Goal: Information Seeking & Learning: Learn about a topic

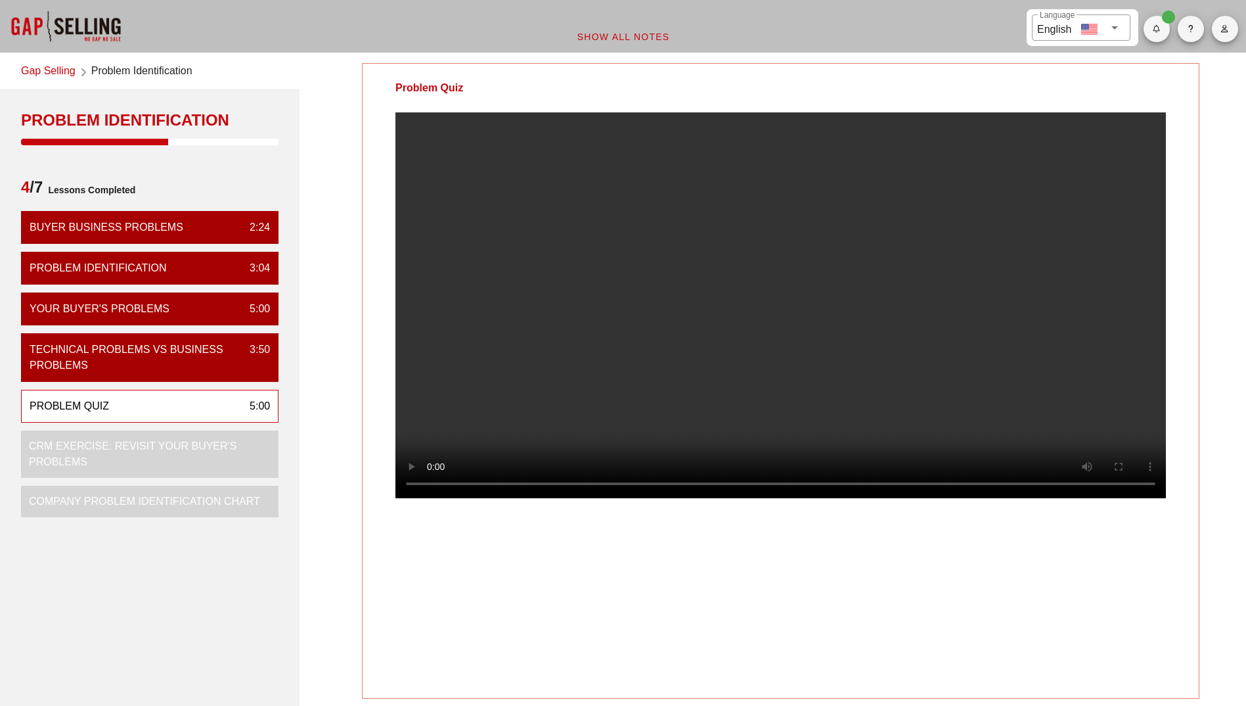
click at [168, 409] on div "Problem Quiz 5:00" at bounding box center [150, 406] width 258 height 33
click at [56, 74] on link "Gap Selling" at bounding box center [48, 72] width 55 height 18
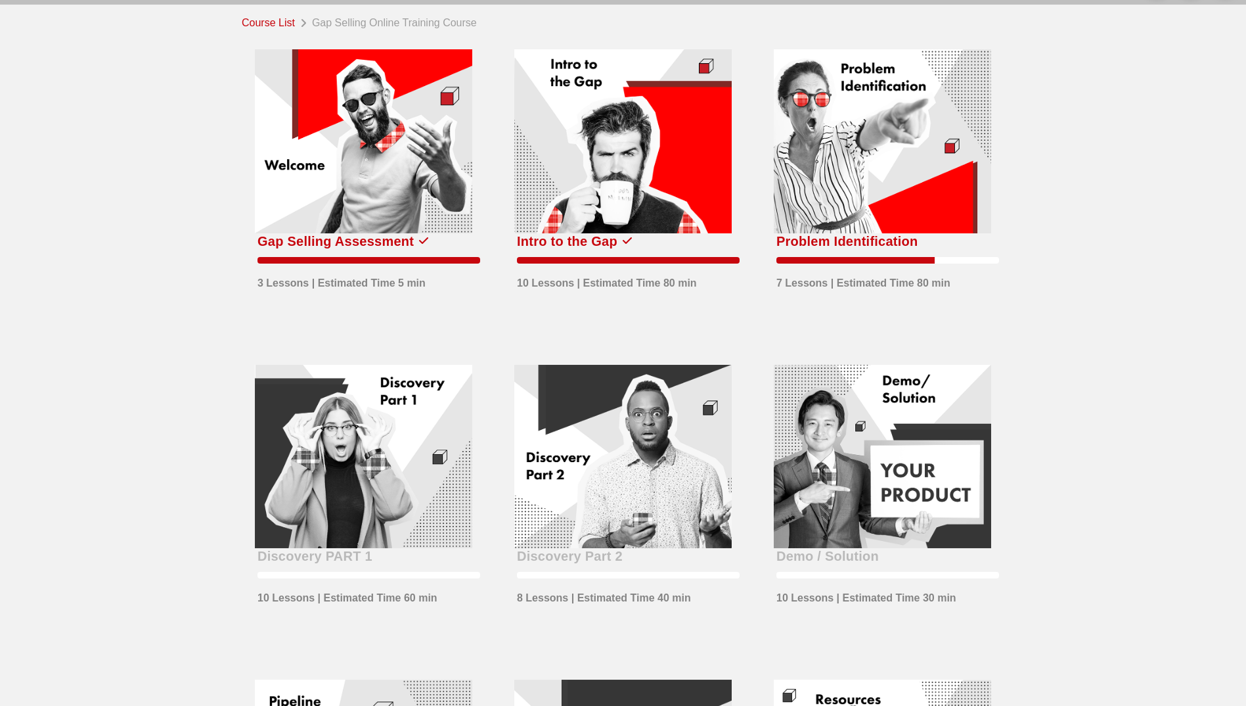
scroll to position [131, 0]
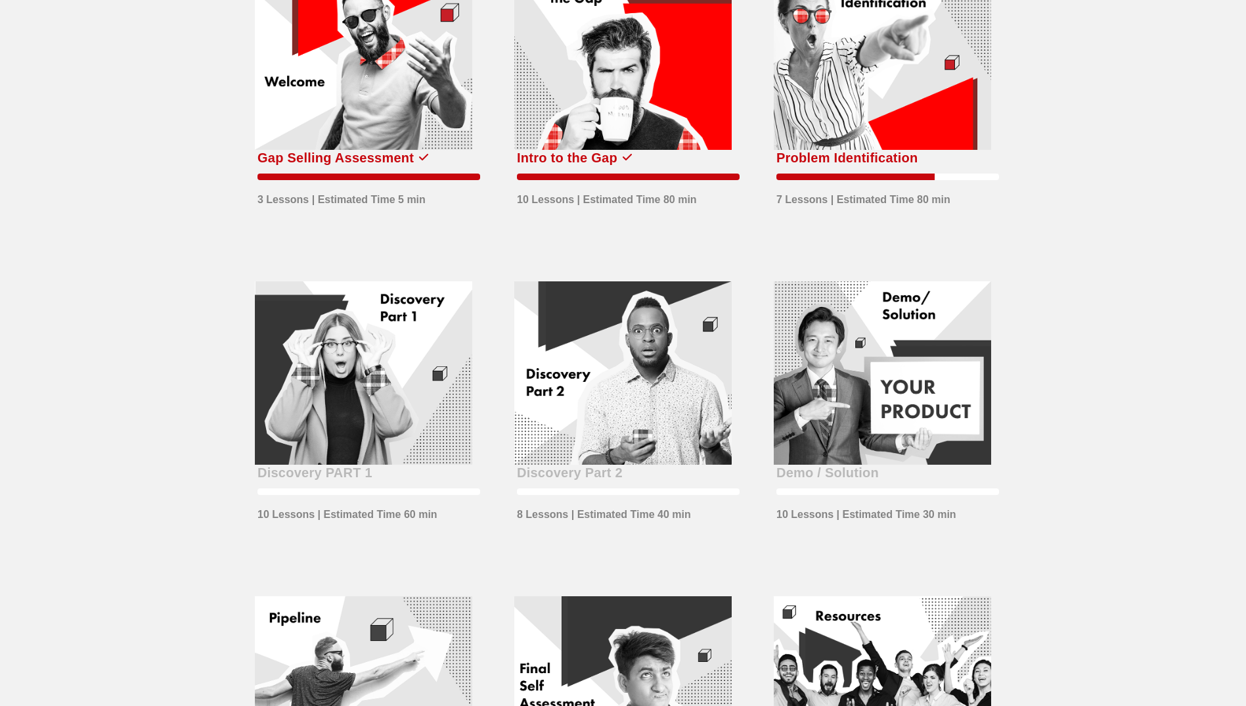
click at [991, 150] on div at bounding box center [882, 58] width 217 height 184
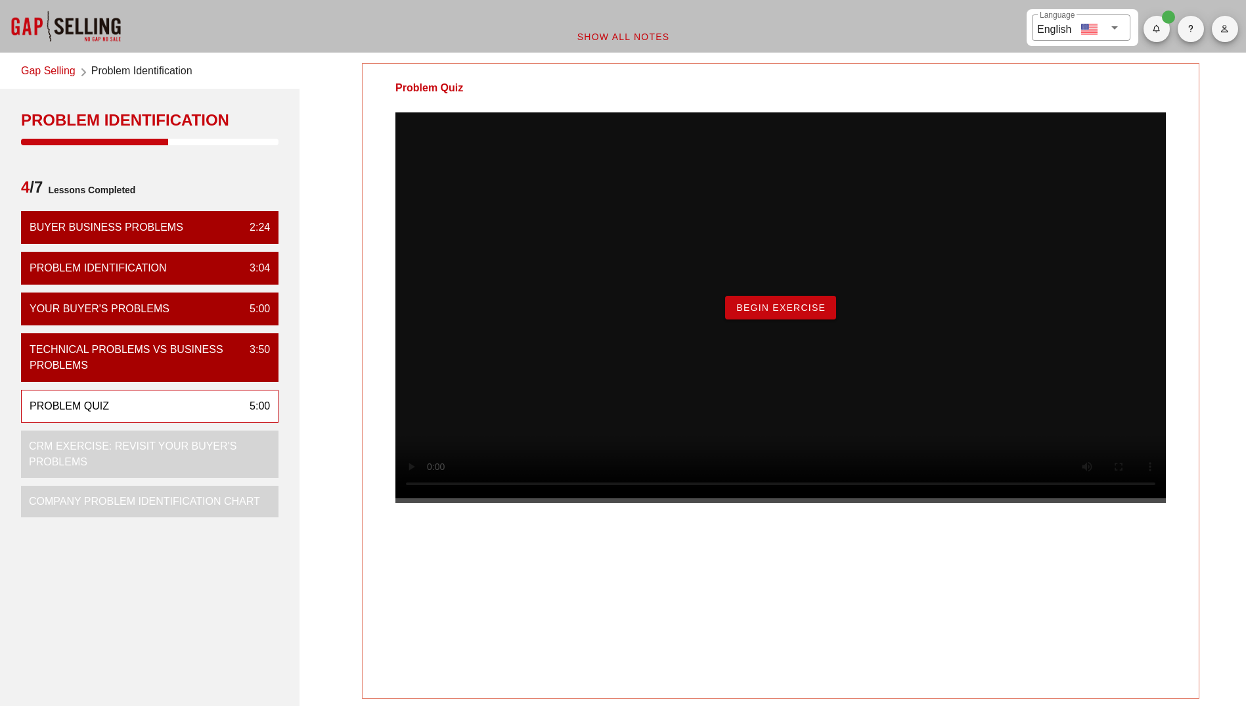
click at [766, 313] on span "Begin Exercise" at bounding box center [781, 307] width 90 height 11
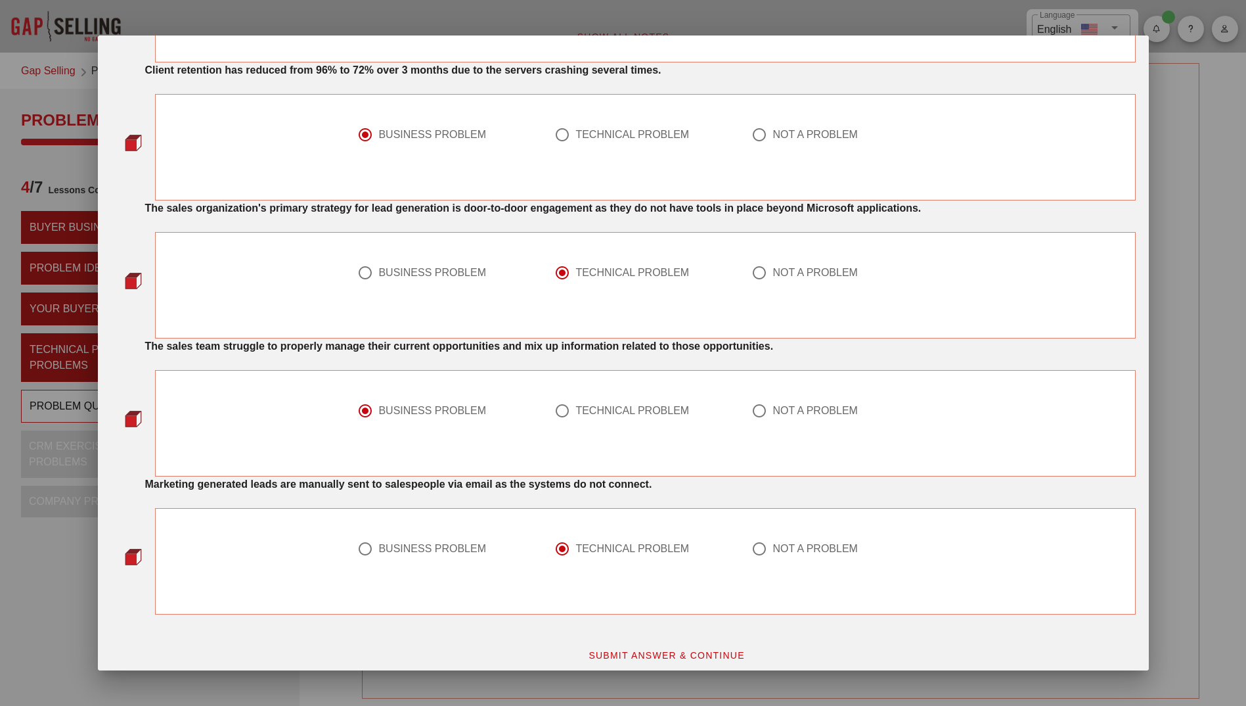
scroll to position [881, 0]
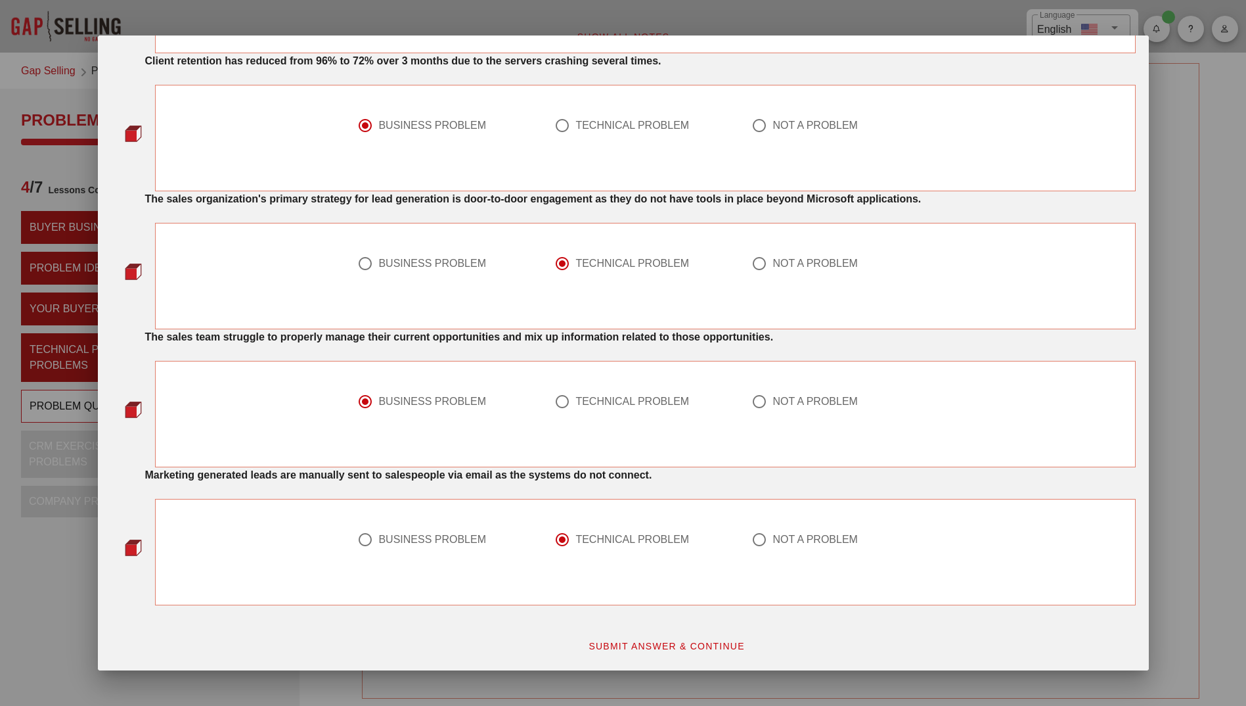
click at [673, 645] on span "SUBMIT ANSWER & CONTINUE" at bounding box center [666, 646] width 157 height 11
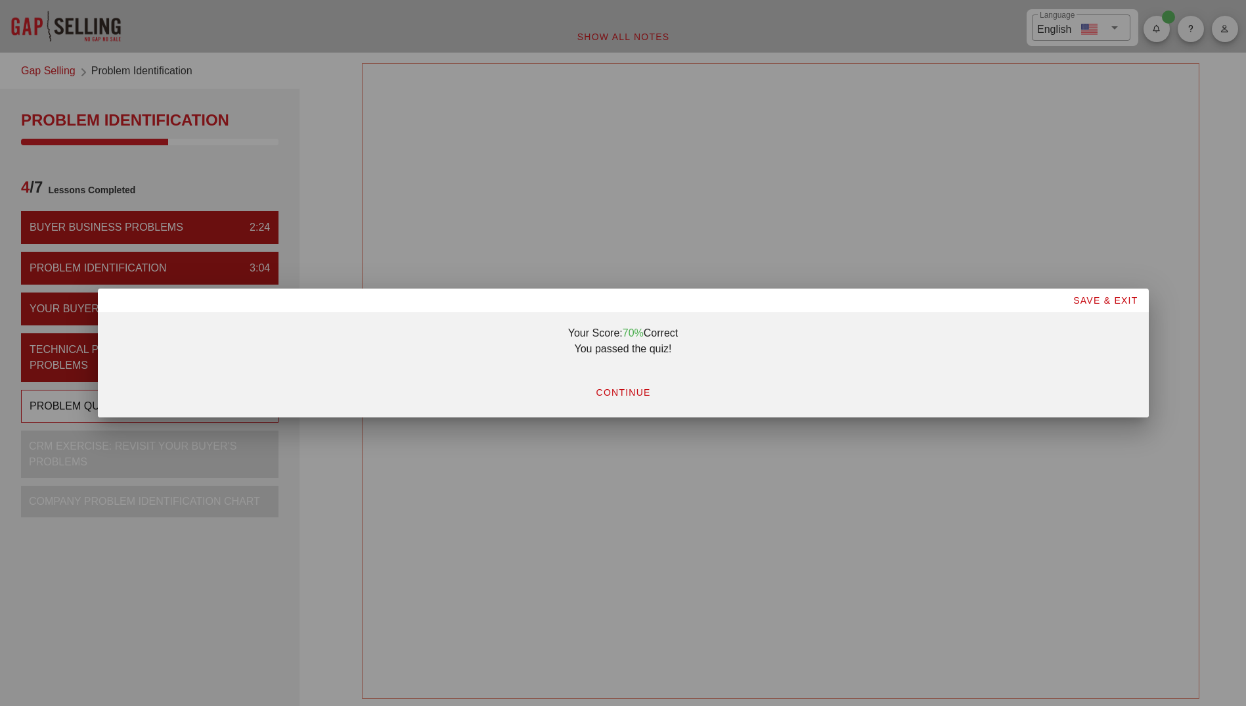
scroll to position [0, 0]
click at [631, 394] on span "CONTINUE" at bounding box center [622, 392] width 55 height 11
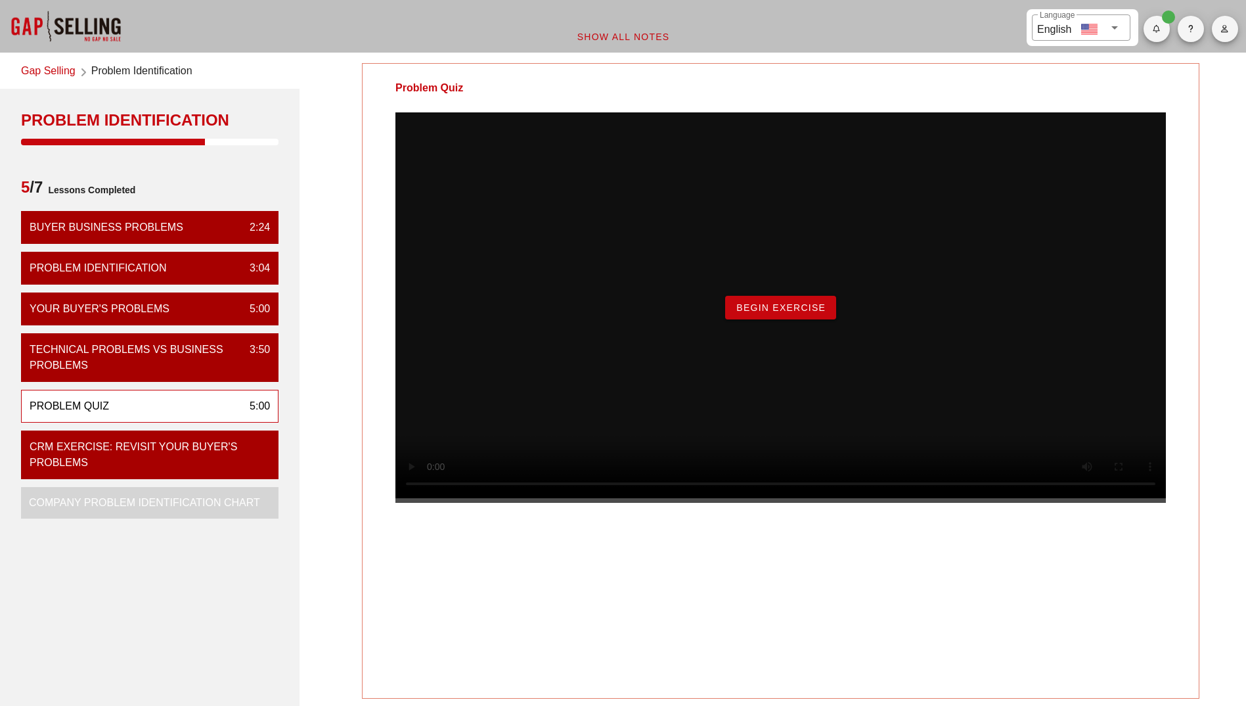
click at [796, 313] on span "Begin Exercise" at bounding box center [781, 307] width 90 height 11
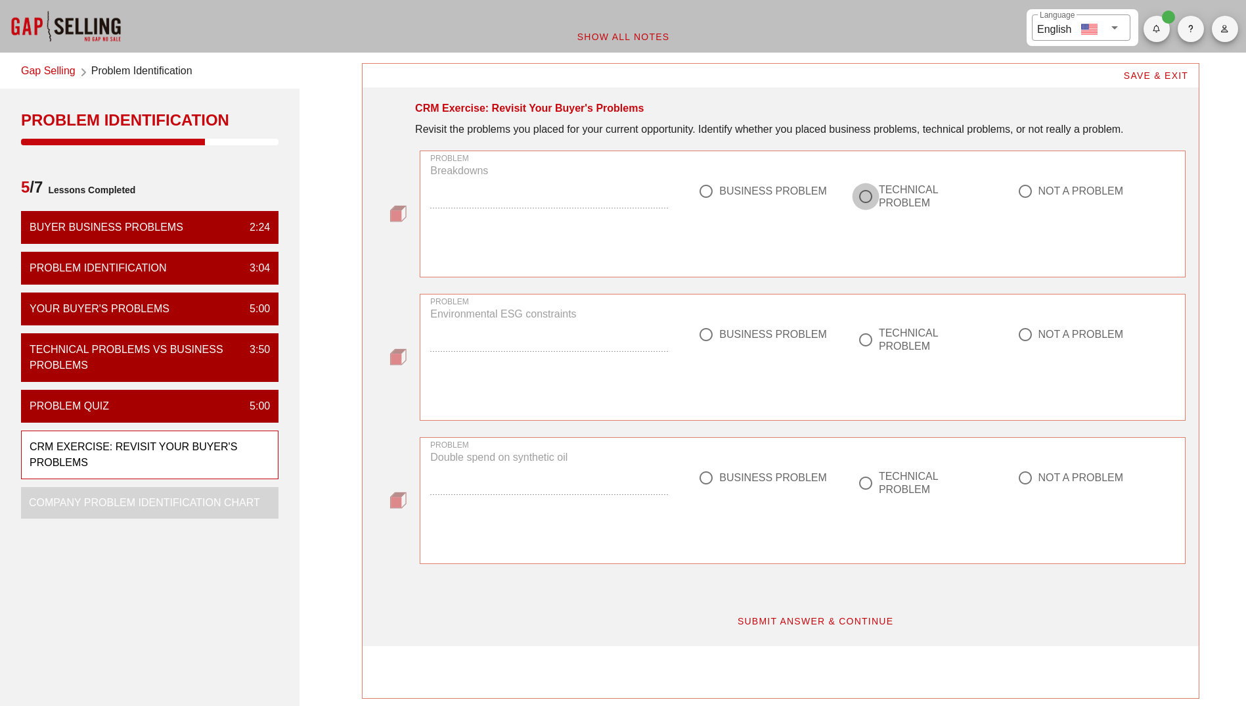
click at [864, 198] on div at bounding box center [866, 196] width 22 height 22
radio input "true"
click at [709, 338] on div at bounding box center [706, 334] width 22 height 22
radio input "true"
click at [706, 480] on div at bounding box center [706, 477] width 22 height 22
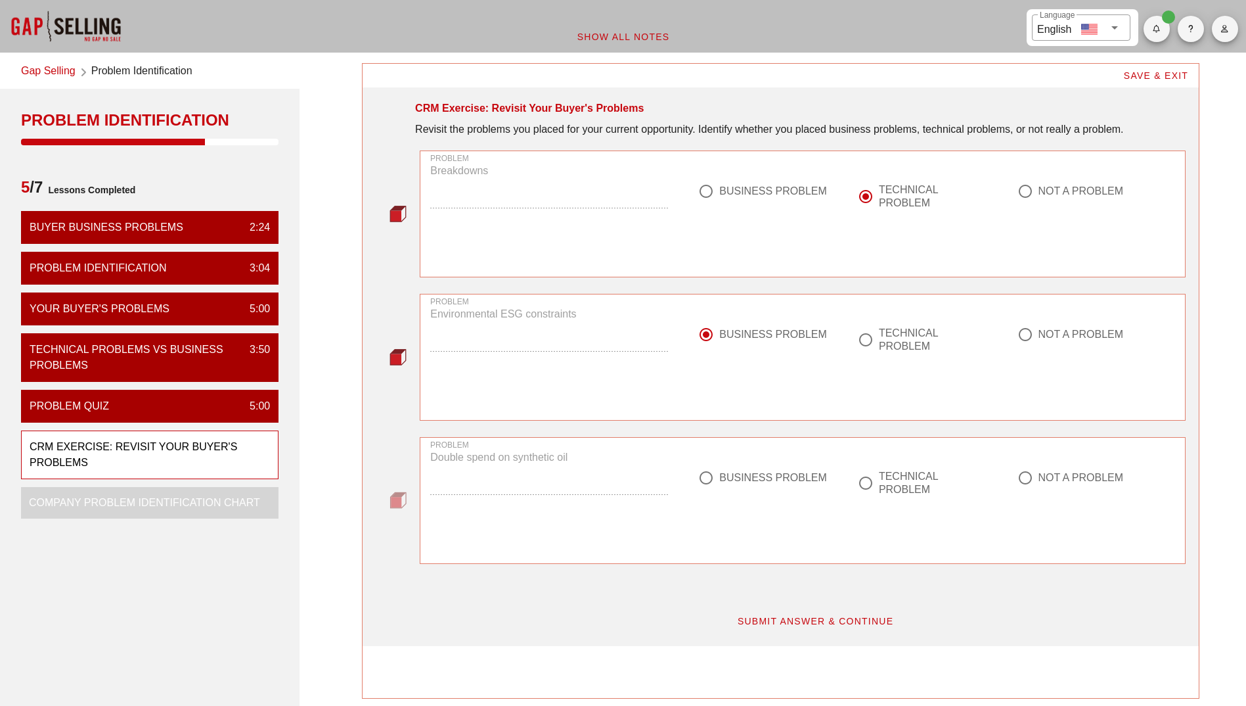
radio input "true"
click at [821, 618] on span "SUBMIT ANSWER & CONTINUE" at bounding box center [815, 621] width 157 height 11
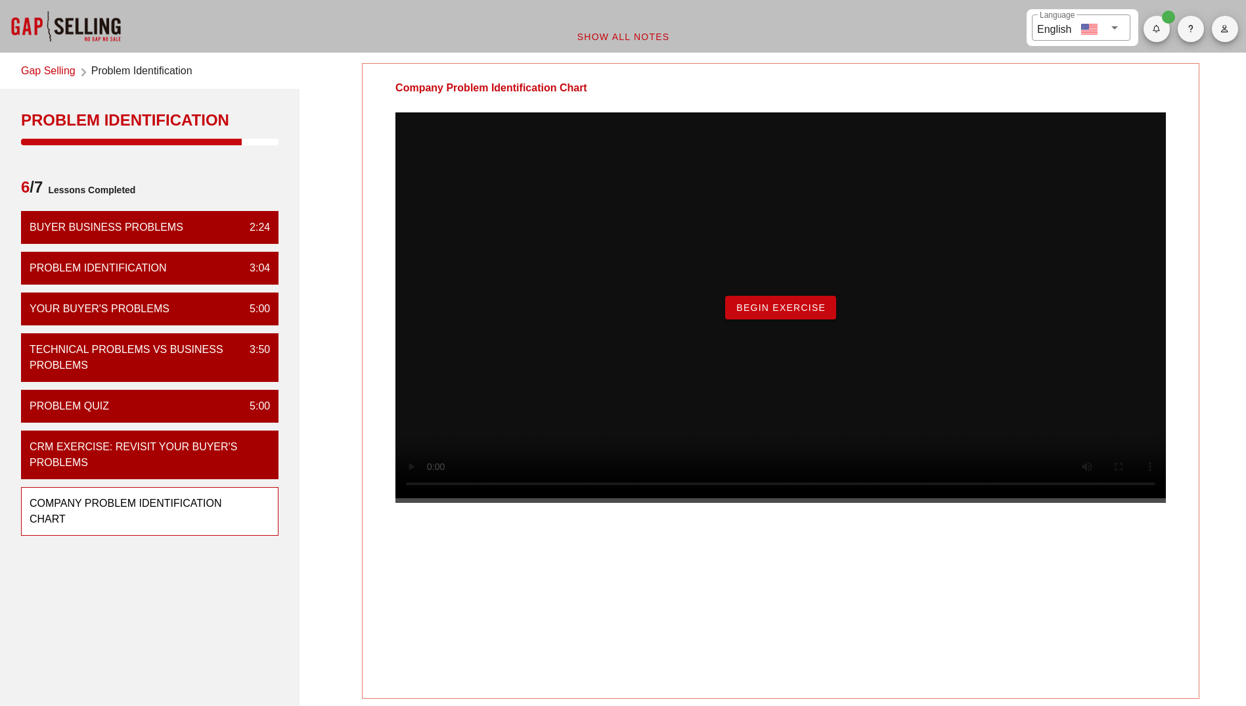
click at [794, 313] on span "Begin Exercise" at bounding box center [781, 307] width 90 height 11
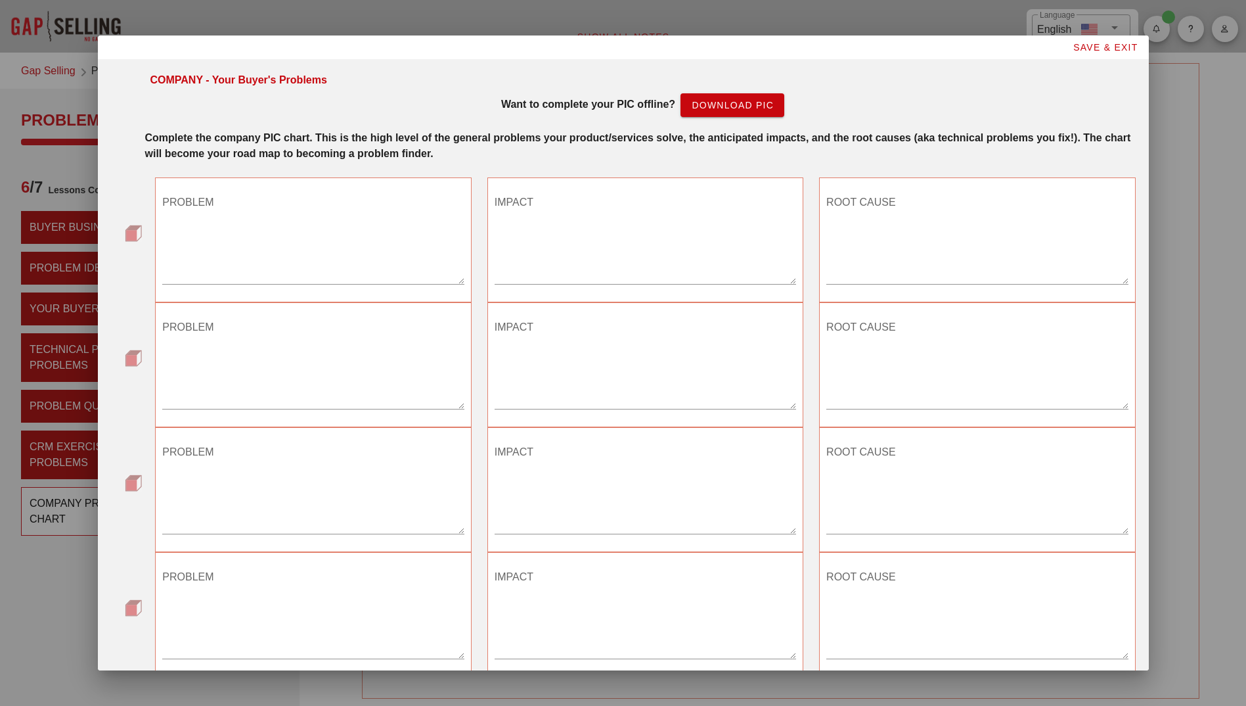
click at [325, 220] on textarea "PROBLEM" at bounding box center [313, 238] width 302 height 92
type textarea "Legislation"
click at [536, 202] on textarea "IMPACT" at bounding box center [646, 238] width 302 height 92
type textarea "Cost, cumbersome procedures"
click at [900, 200] on textarea "ROOT CAUSE" at bounding box center [977, 238] width 302 height 92
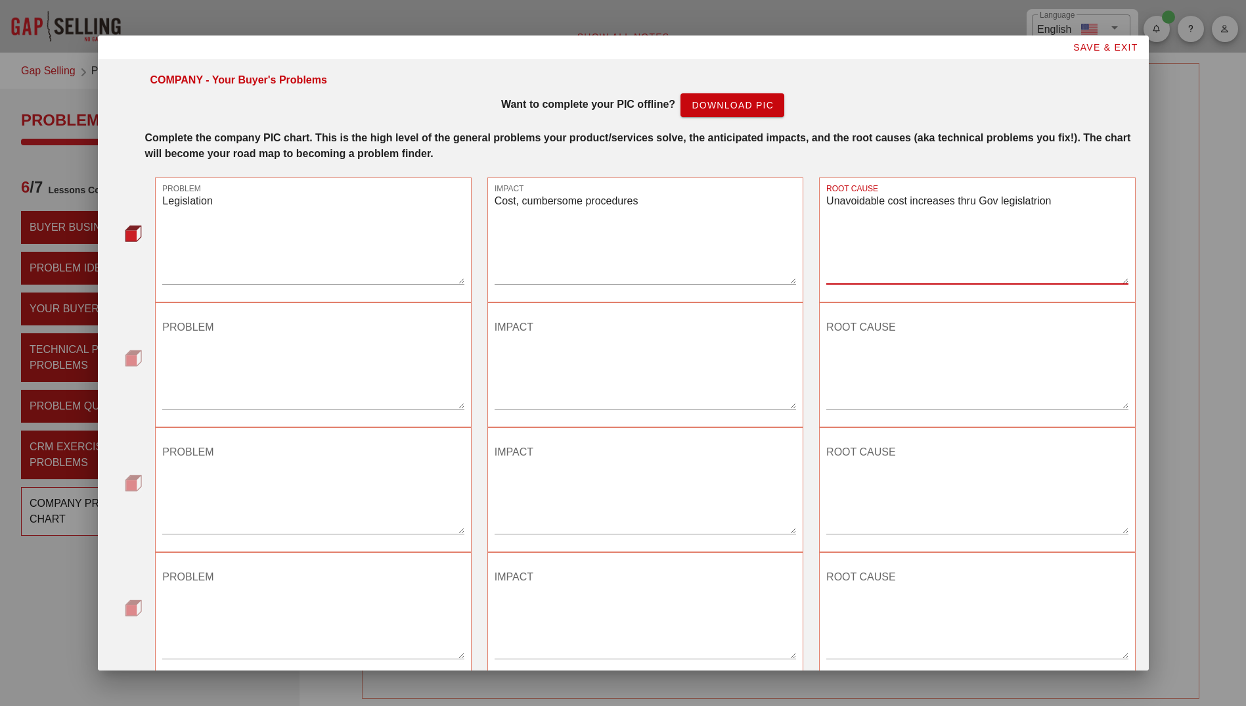
type textarea "Unavoidable cost increases thru Gov legislatrion"
click at [241, 328] on textarea "PROBLEM" at bounding box center [313, 363] width 302 height 92
drag, startPoint x: 256, startPoint y: 326, endPoint x: 165, endPoint y: 328, distance: 91.4
click at [165, 328] on textarea "Loss of productivity" at bounding box center [313, 363] width 302 height 92
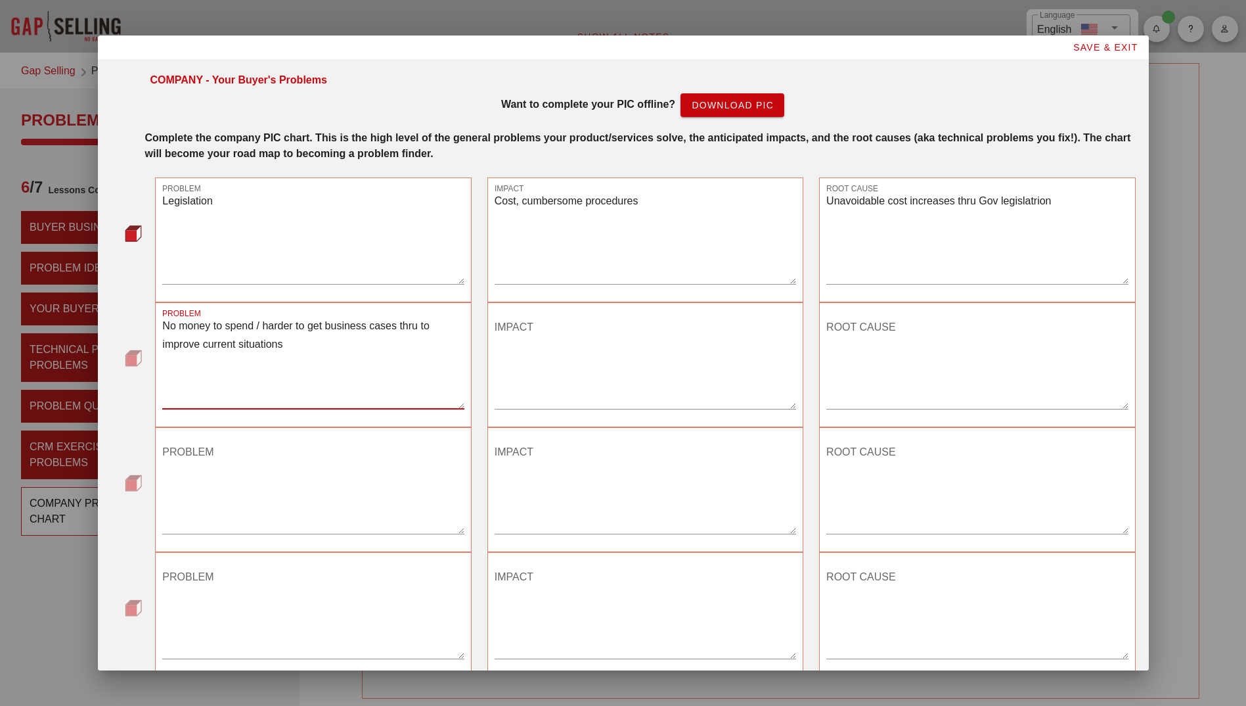
type textarea "No money to spend / harder to get business cases thru to improve current situat…"
click at [536, 328] on textarea "IMPACT" at bounding box center [646, 363] width 302 height 92
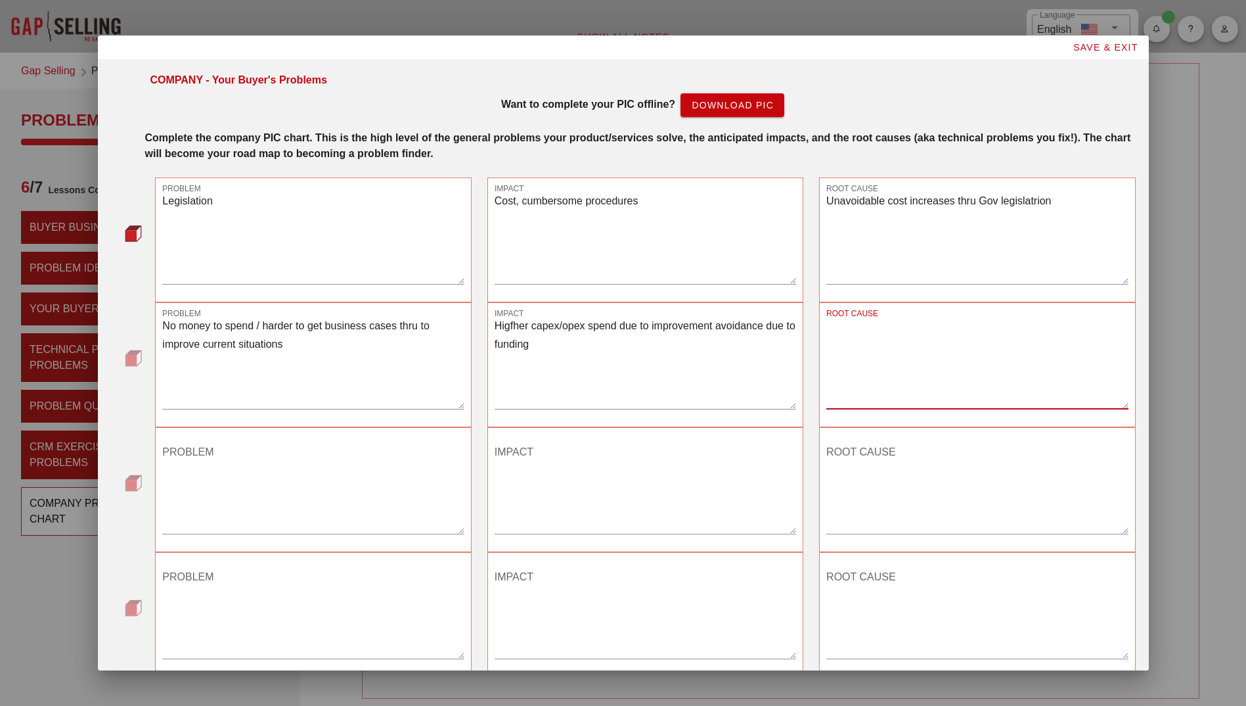
click at [860, 330] on textarea "ROOT CAUSE" at bounding box center [977, 363] width 302 height 92
type textarea "Higher capex/opex spend due to improvement avoidance due to funding"
click at [889, 326] on textarea "ROOT CAUSE" at bounding box center [977, 363] width 302 height 92
type textarea "Commodity prices and royalty costs along with environmental responsibilities"
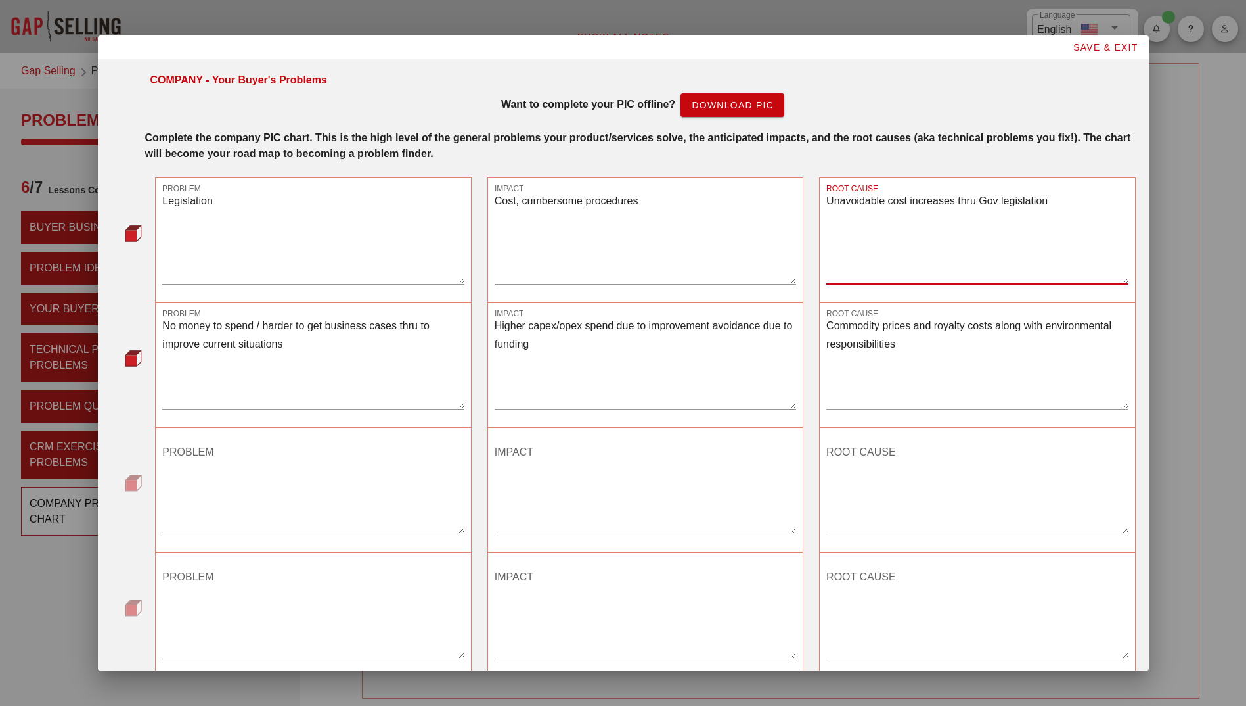
type textarea "Unavoidable cost increases thru Gov legislation"
click at [252, 460] on textarea "PROBLEM" at bounding box center [313, 487] width 302 height 92
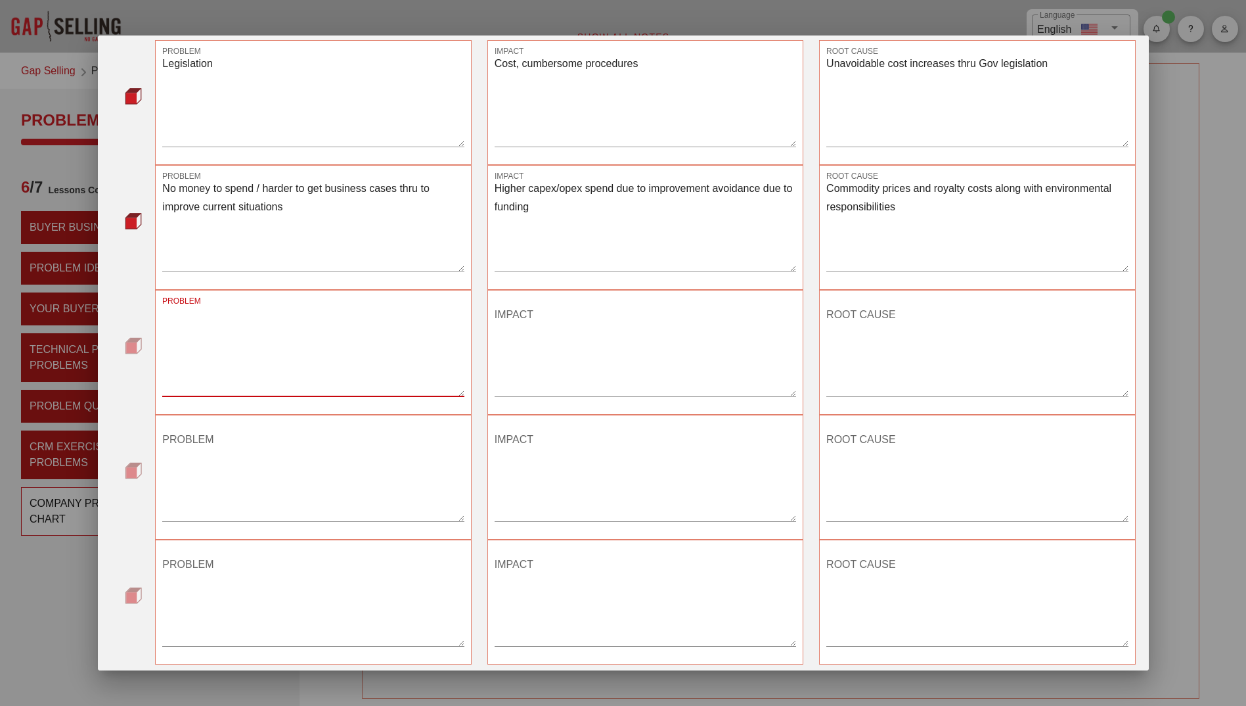
scroll to position [196, 0]
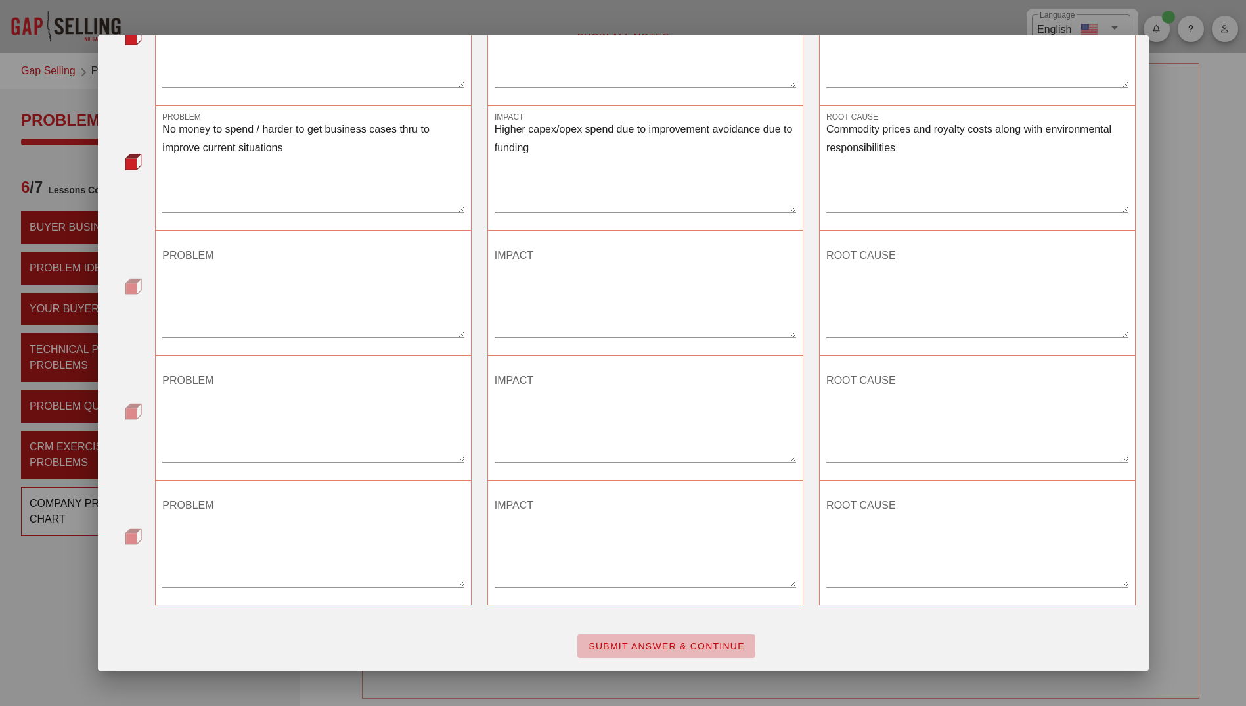
click at [629, 648] on span "SUBMIT ANSWER & CONTINUE" at bounding box center [666, 646] width 157 height 11
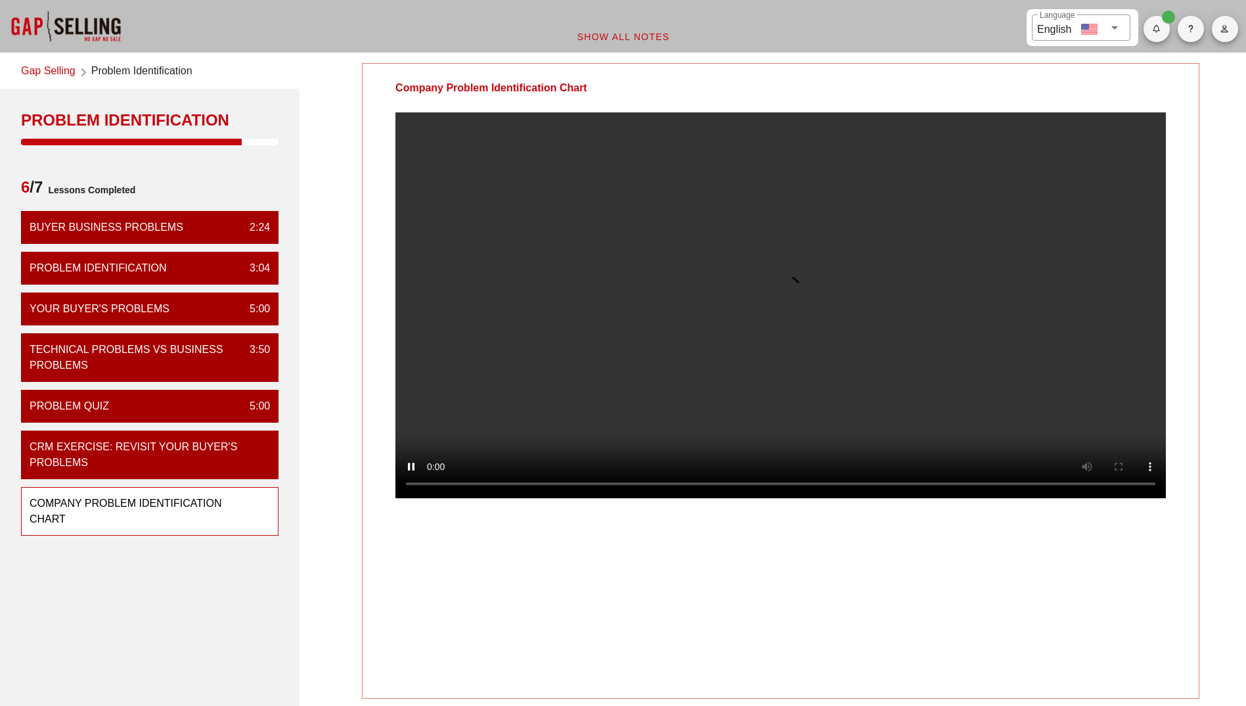
scroll to position [0, 0]
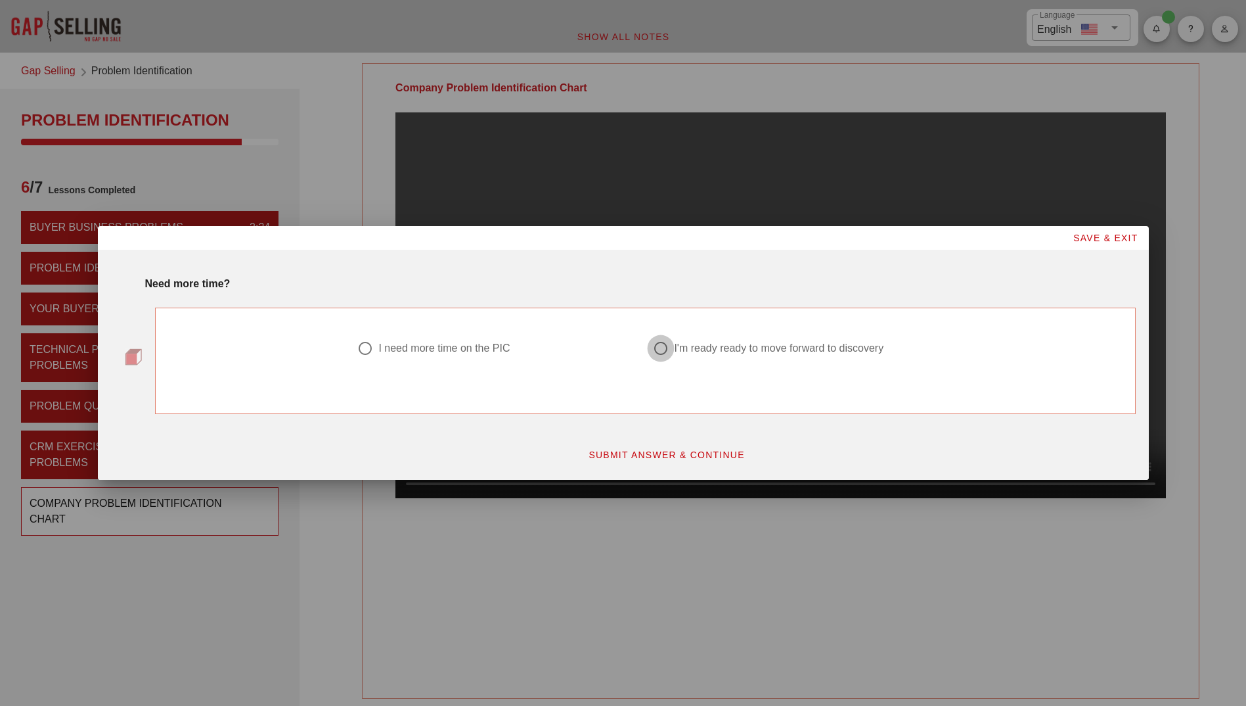
click at [659, 352] on div at bounding box center [661, 348] width 22 height 22
radio input "true"
click at [677, 458] on span "SUBMIT ANSWER & CONTINUE" at bounding box center [666, 454] width 157 height 11
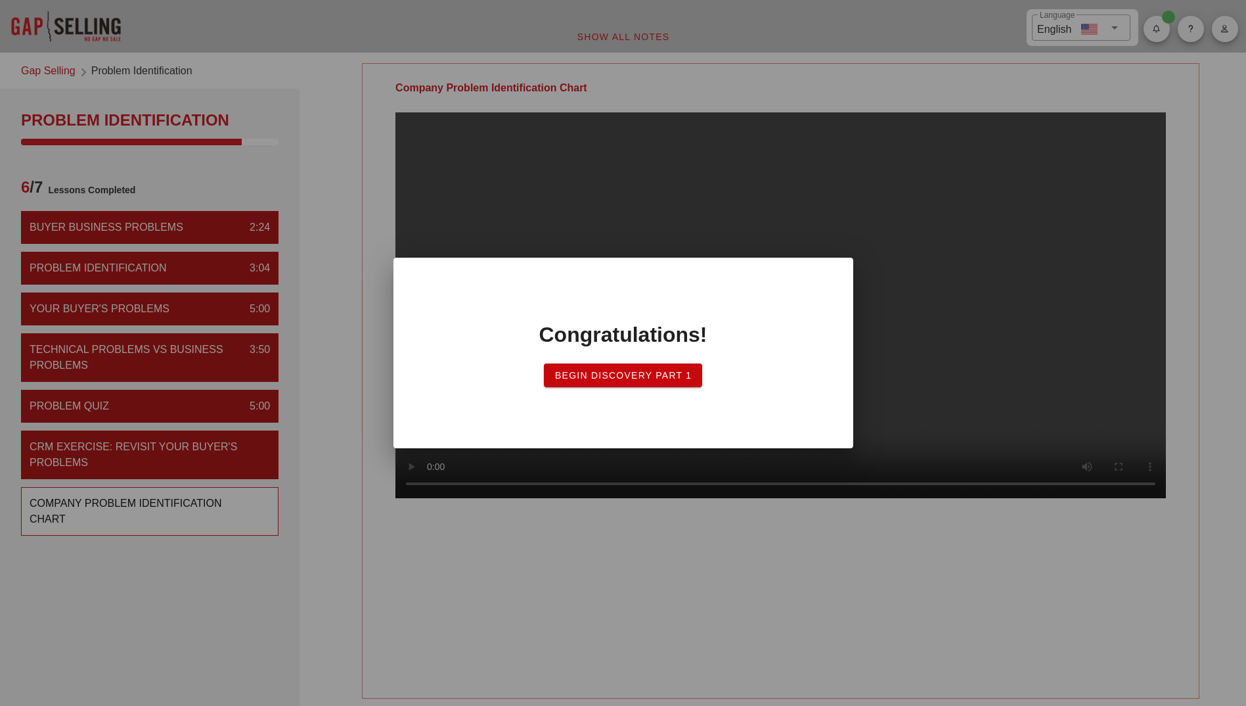
click at [607, 376] on span "Begin Discovery PART 1" at bounding box center [623, 375] width 138 height 11
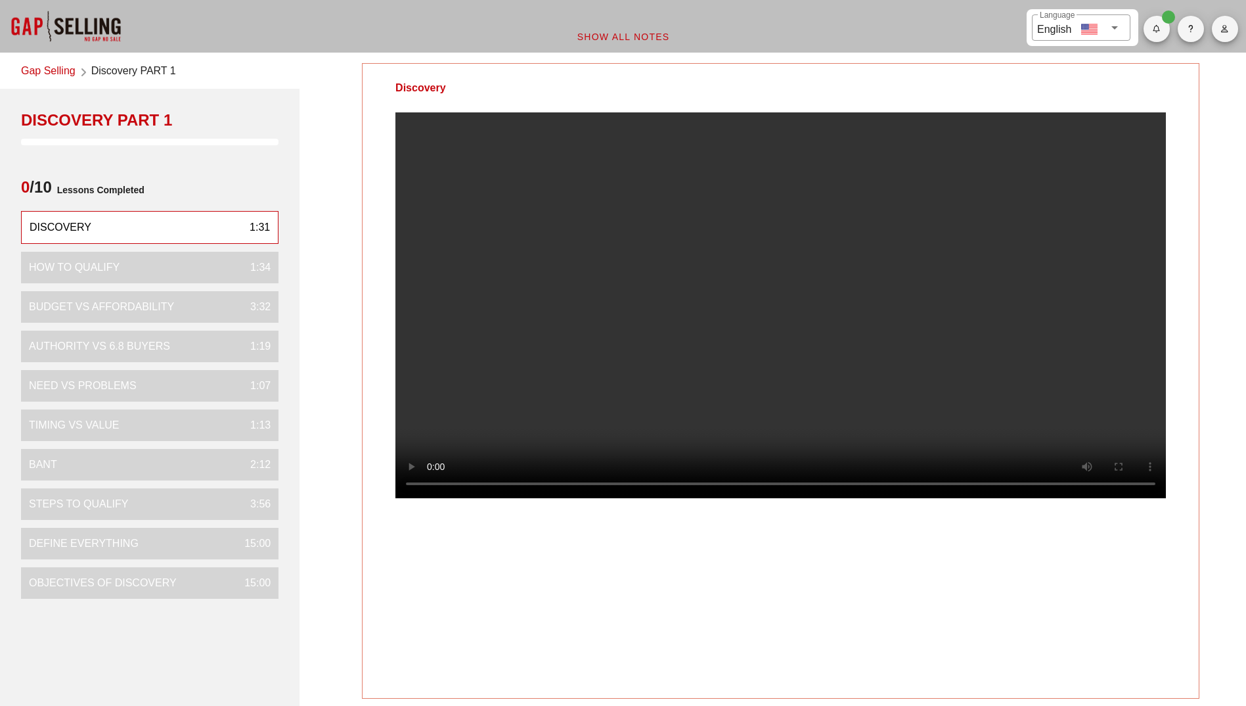
click at [58, 75] on link "Gap Selling" at bounding box center [48, 72] width 55 height 18
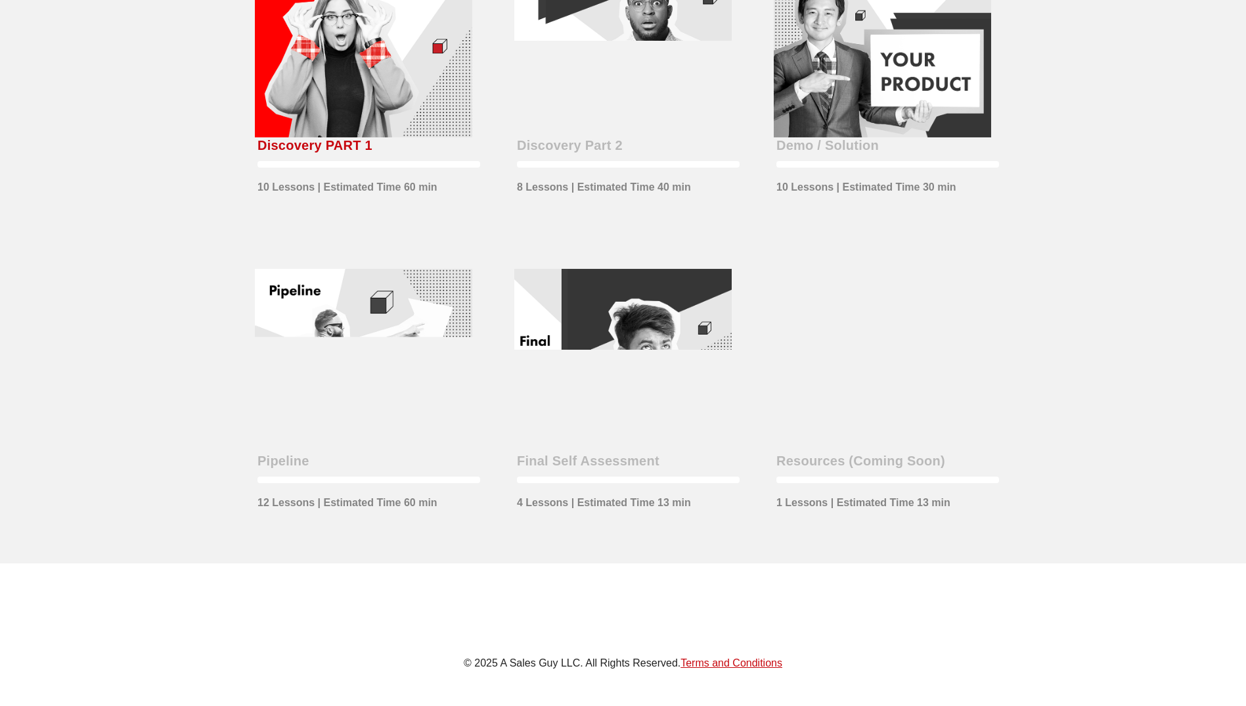
scroll to position [393, 0]
